Goal: Navigation & Orientation: Find specific page/section

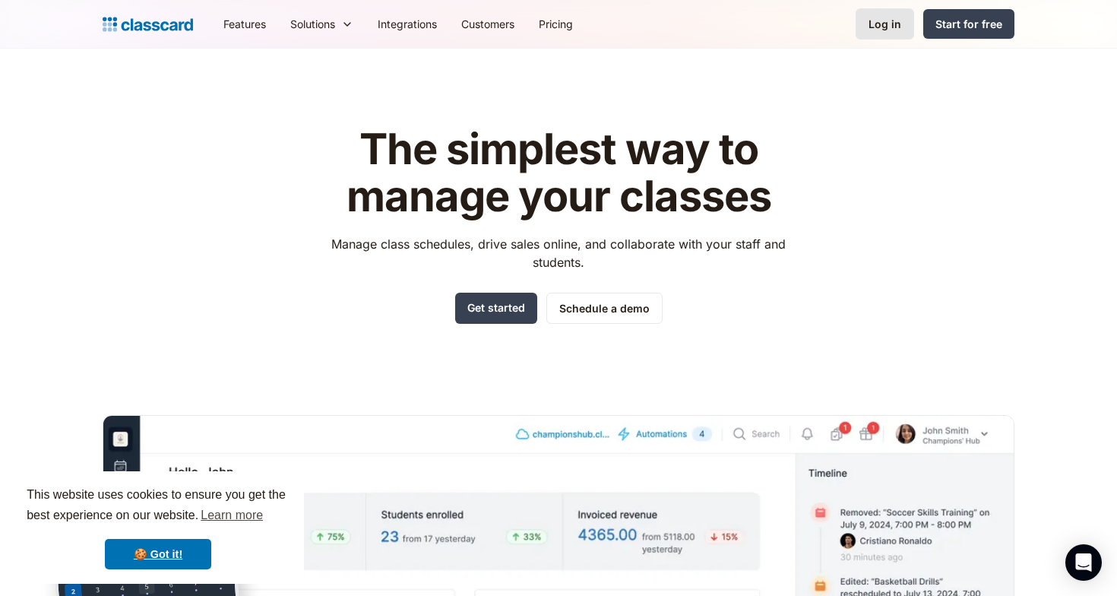
click at [906, 25] on link "Log in" at bounding box center [885, 23] width 59 height 31
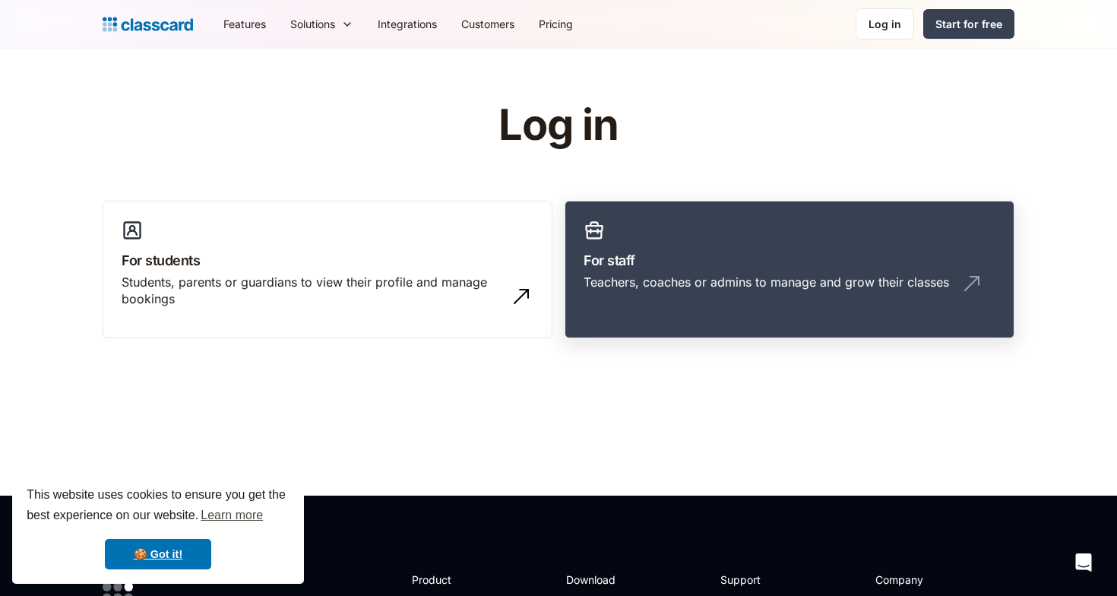
click at [630, 236] on link "For staff Teachers, coaches or admins to manage and grow their classes" at bounding box center [790, 270] width 450 height 138
